Goal: Information Seeking & Learning: Understand process/instructions

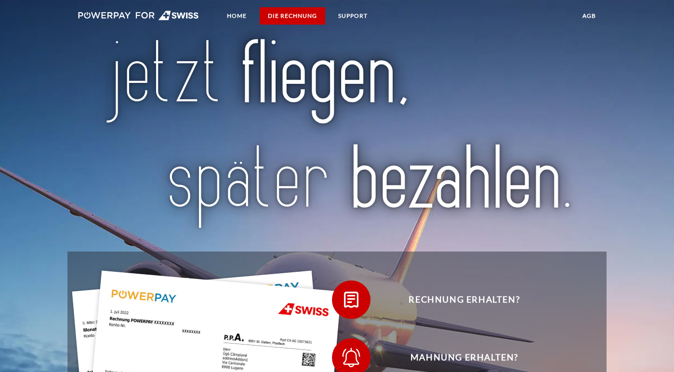
click at [296, 14] on link "DIE RECHNUNG" at bounding box center [293, 15] width 66 height 17
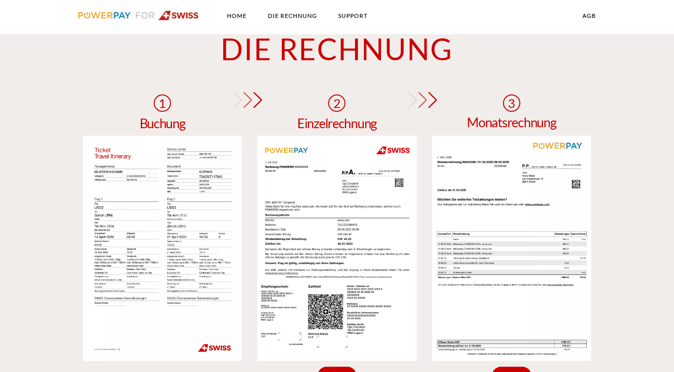
scroll to position [738, 0]
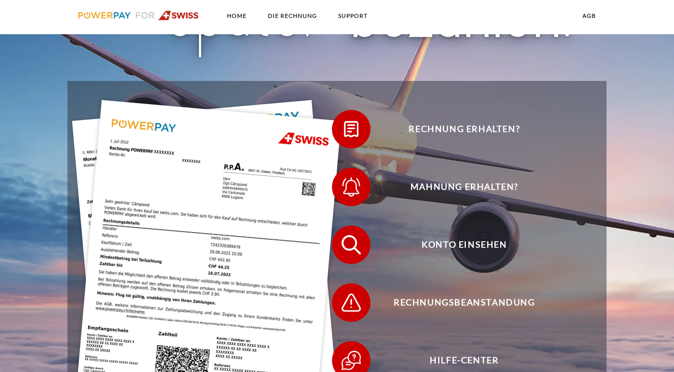
scroll to position [220, 0]
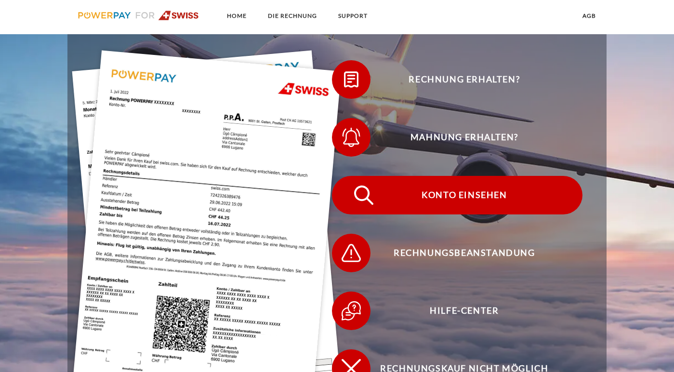
click at [459, 202] on span "Konto einsehen" at bounding box center [465, 195] width 236 height 39
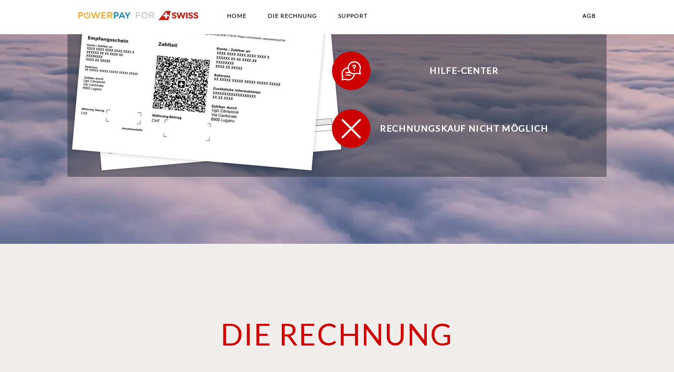
scroll to position [356, 0]
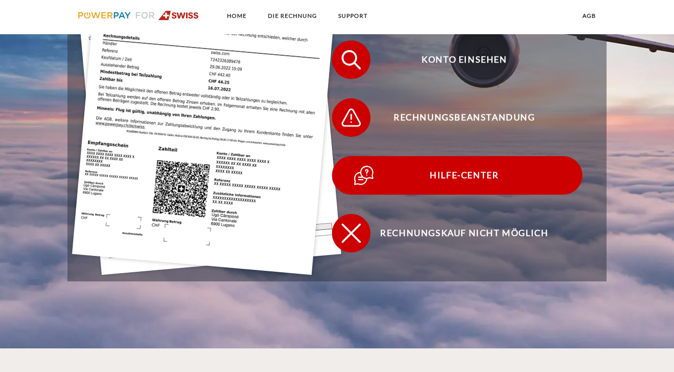
click at [438, 174] on span "Hilfe-Center" at bounding box center [465, 175] width 236 height 39
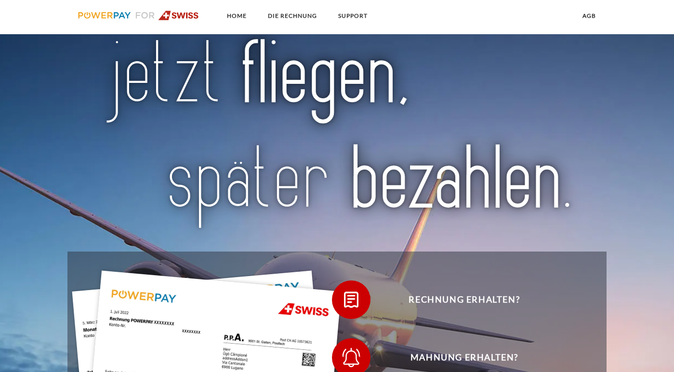
scroll to position [356, 0]
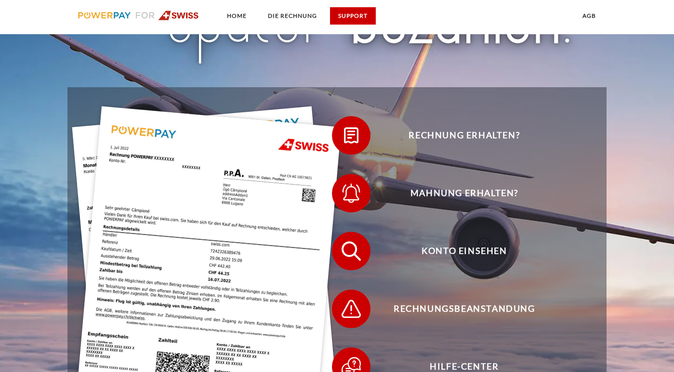
click at [373, 16] on link "SUPPORT" at bounding box center [353, 15] width 46 height 17
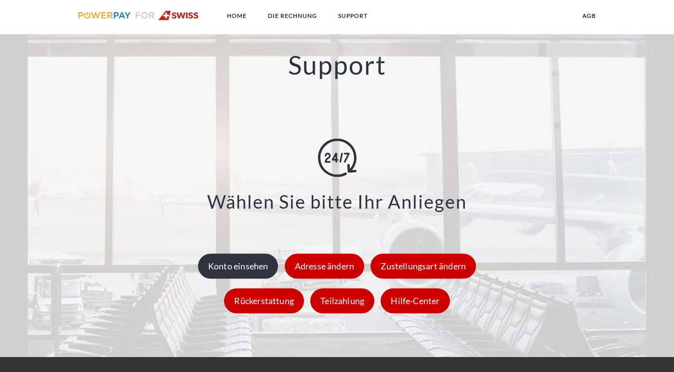
click at [232, 262] on div "Konto einsehen" at bounding box center [238, 266] width 81 height 25
click at [356, 164] on img at bounding box center [337, 157] width 39 height 39
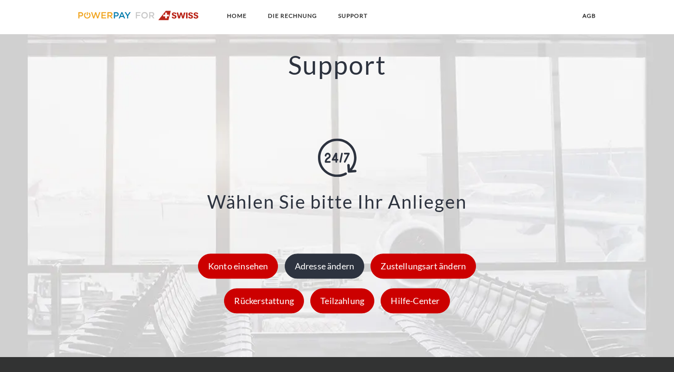
scroll to position [1254, 0]
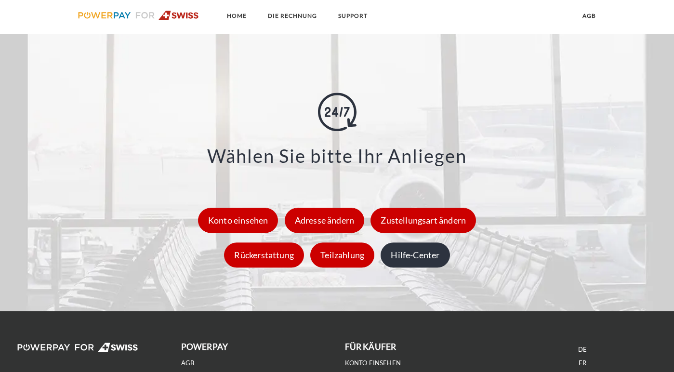
click at [411, 261] on div "Hilfe-Center" at bounding box center [415, 255] width 69 height 25
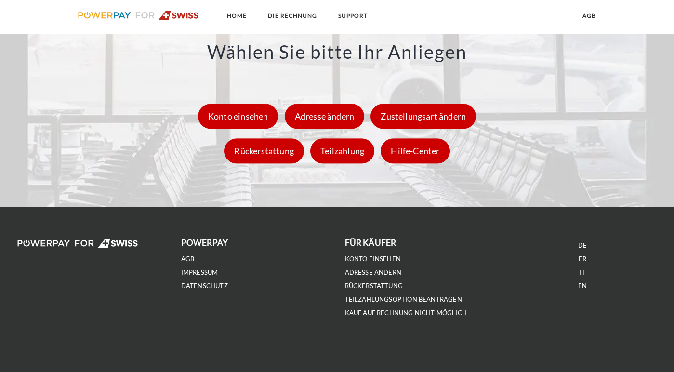
scroll to position [1357, 0]
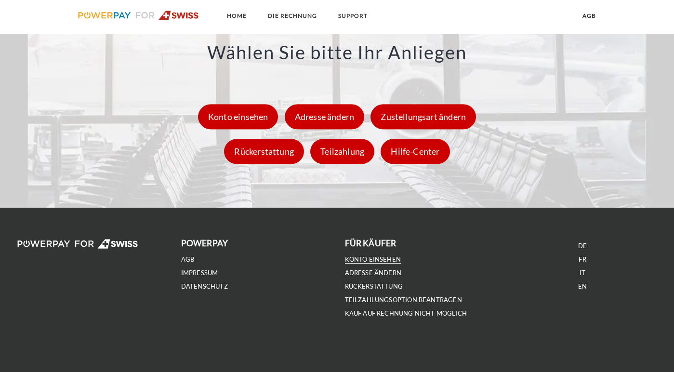
click at [366, 258] on link "Konto einsehen" at bounding box center [373, 260] width 56 height 8
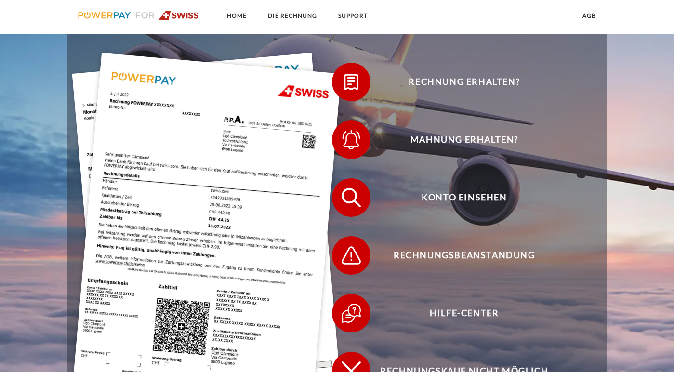
scroll to position [218, 0]
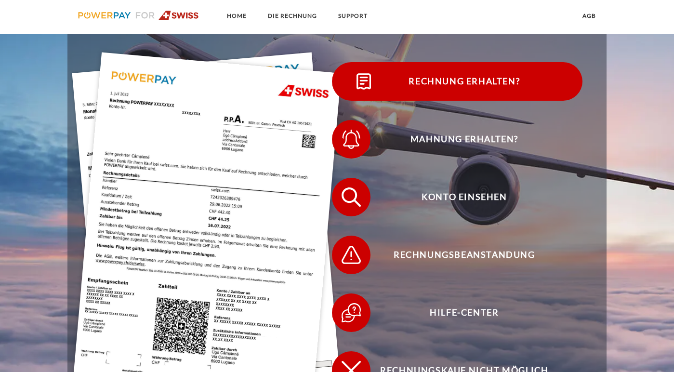
click at [449, 71] on span "Rechnung erhalten?" at bounding box center [465, 81] width 236 height 39
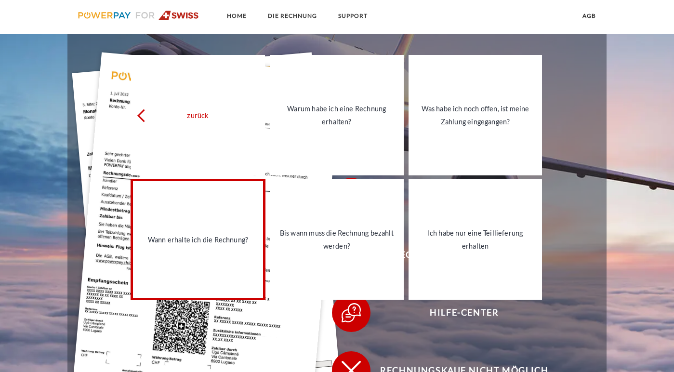
click at [208, 241] on div "Wann erhalte ich die Rechnung?" at bounding box center [198, 239] width 122 height 13
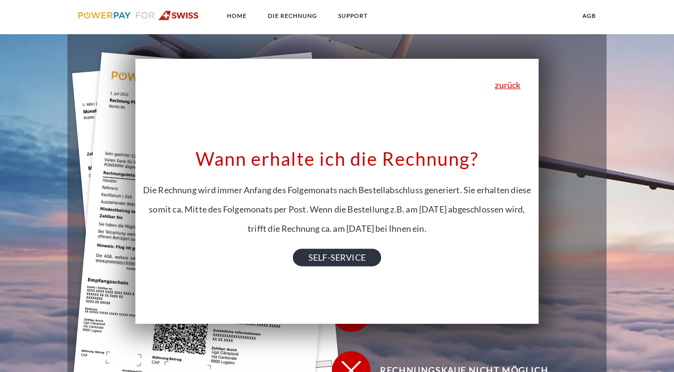
click at [335, 257] on link "SELF-SERVICE" at bounding box center [337, 257] width 88 height 17
